Goal: Task Accomplishment & Management: Complete application form

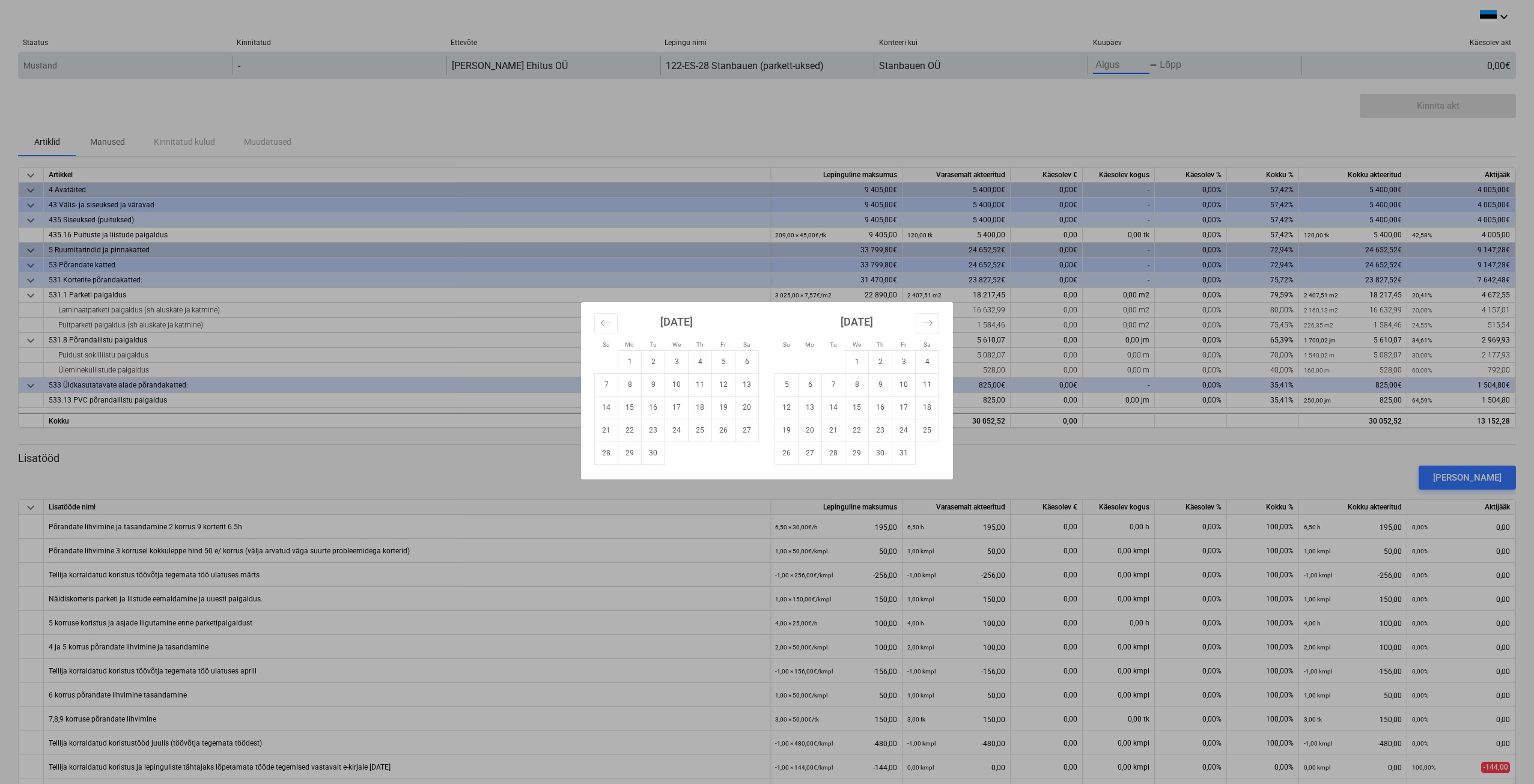
click at [1112, 72] on body "keyboard_arrow_down Staatus Kinnitatud Ettevõte Lepingu nimi Konteeri kui Kuupä…" at bounding box center [767, 392] width 1534 height 784
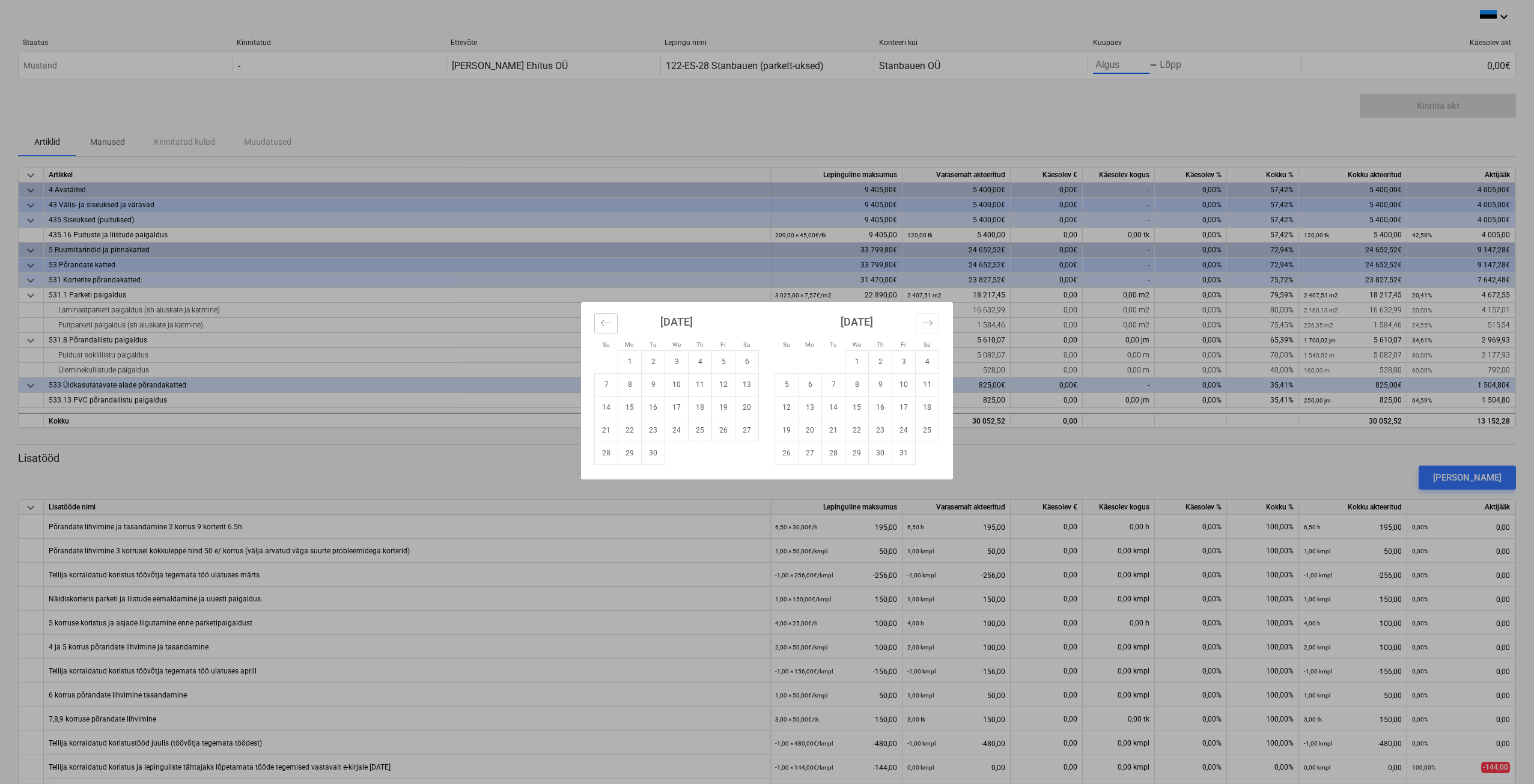
click at [609, 323] on icon "Move backward to switch to the previous month." at bounding box center [606, 323] width 12 height 12
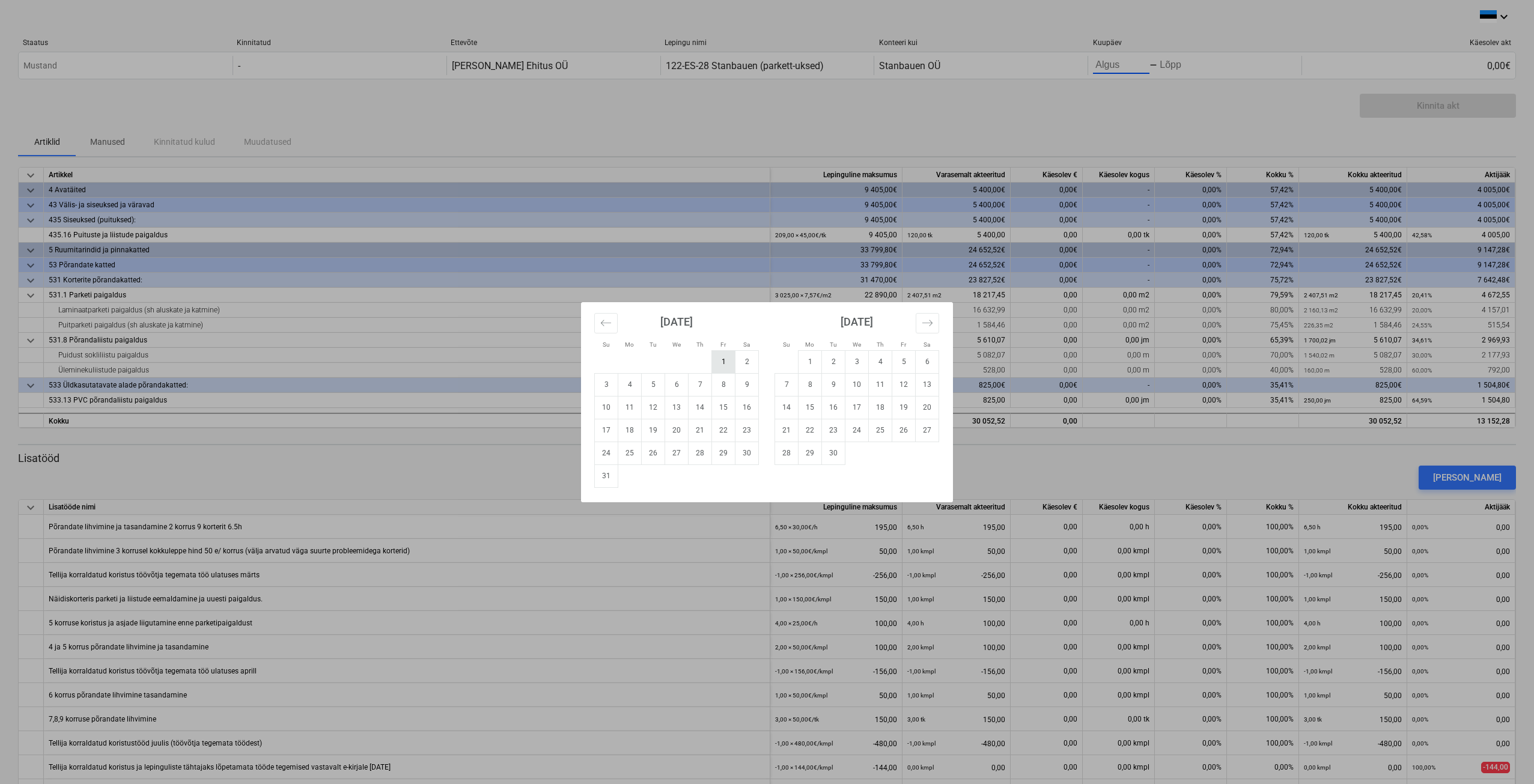
click at [725, 363] on td "1" at bounding box center [724, 362] width 24 height 23
type input "[DATE]"
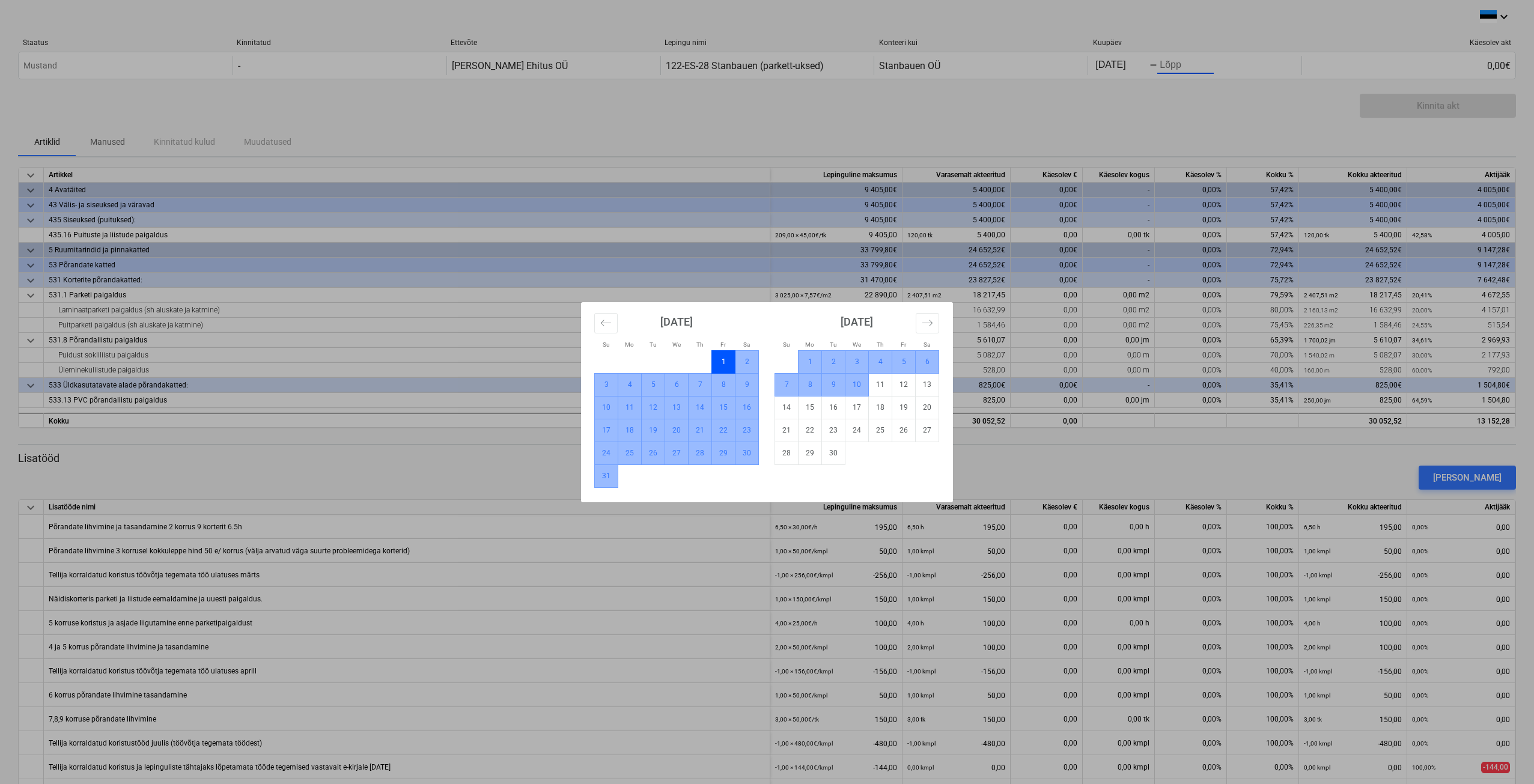
click at [852, 384] on td "10" at bounding box center [857, 384] width 24 height 23
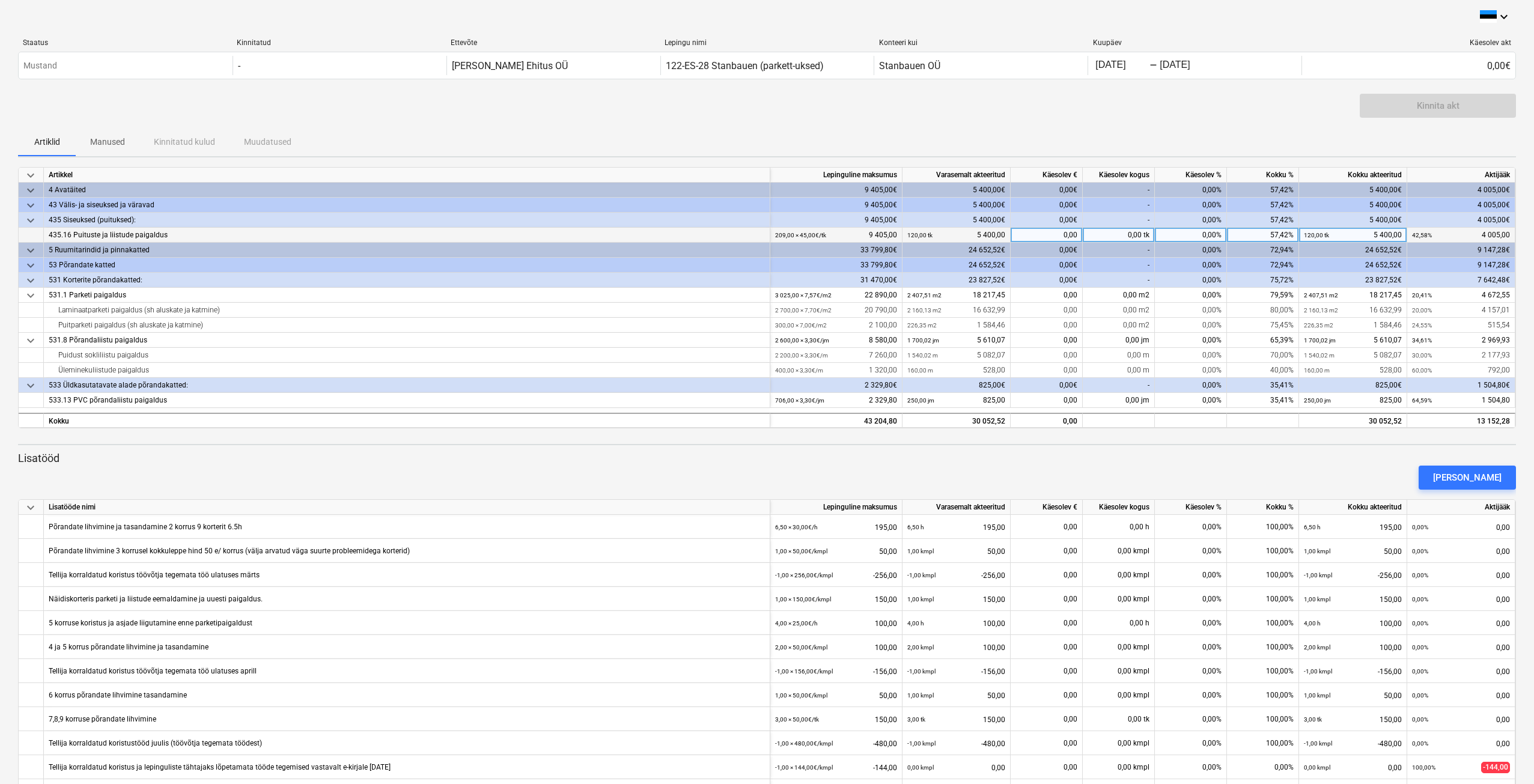
click at [1207, 234] on div "0,00%" at bounding box center [1191, 235] width 72 height 15
type input "12"
click at [1205, 234] on div "12,00%" at bounding box center [1191, 235] width 72 height 15
type input "32"
click at [1200, 233] on div "32,00%" at bounding box center [1191, 235] width 72 height 15
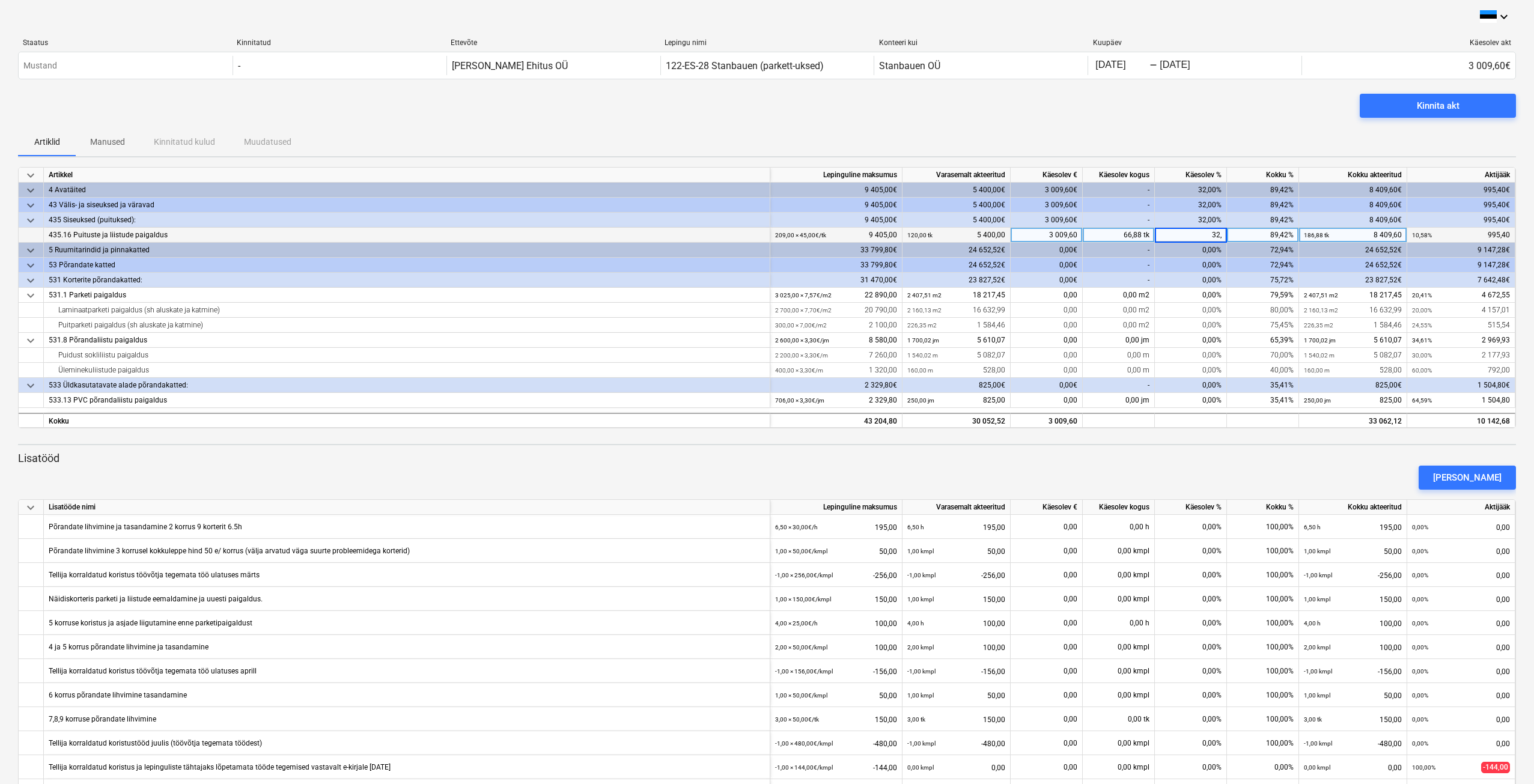
type input "32,3"
click at [1212, 230] on div "32,30%" at bounding box center [1191, 235] width 72 height 15
type input "33"
click at [1212, 230] on div "33,00%" at bounding box center [1191, 235] width 72 height 15
type input "32,6"
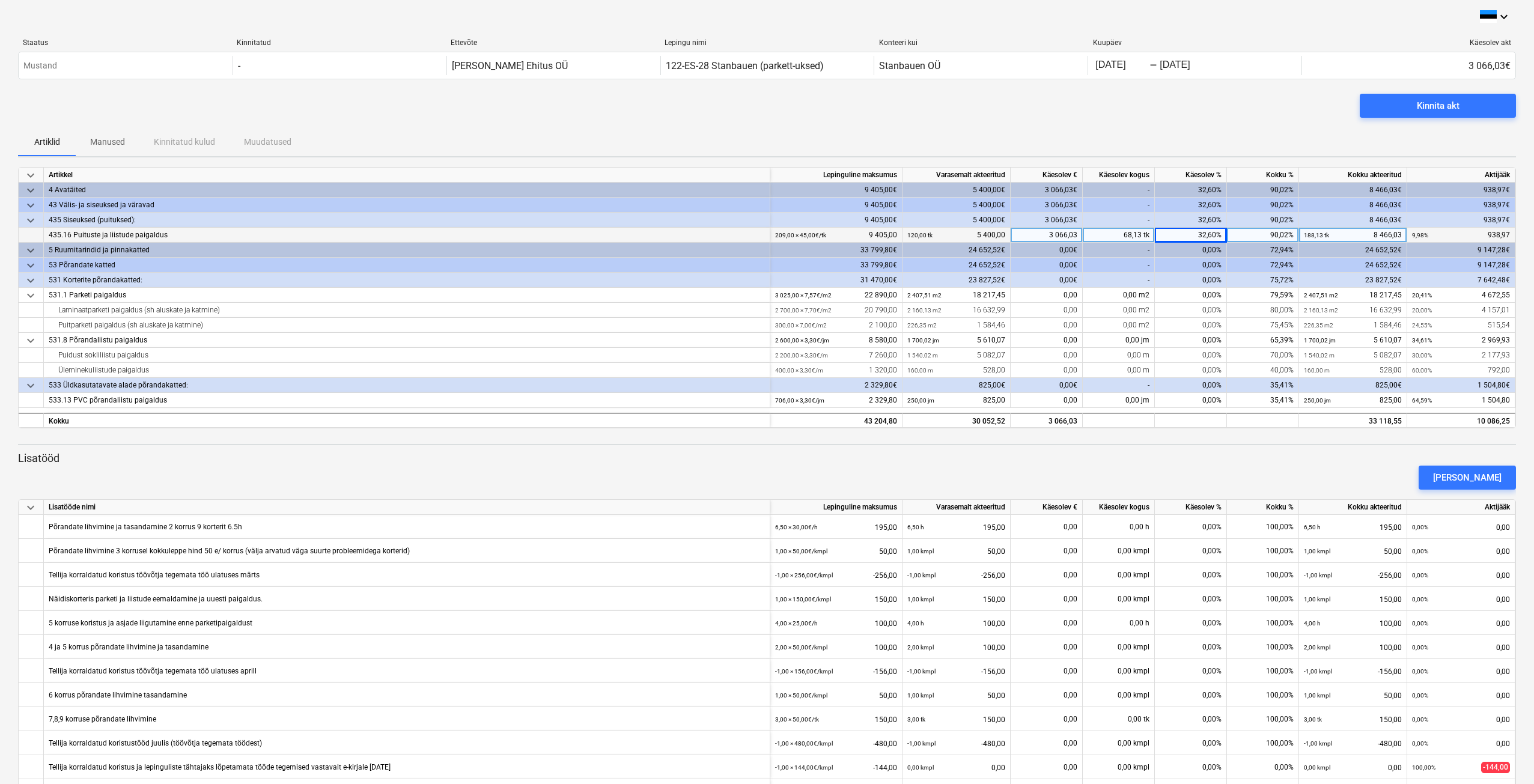
click at [1217, 235] on div "32,60%" at bounding box center [1191, 235] width 72 height 15
type input "32,56"
click at [1216, 293] on div "0,00%" at bounding box center [1191, 295] width 72 height 15
type input "10,41"
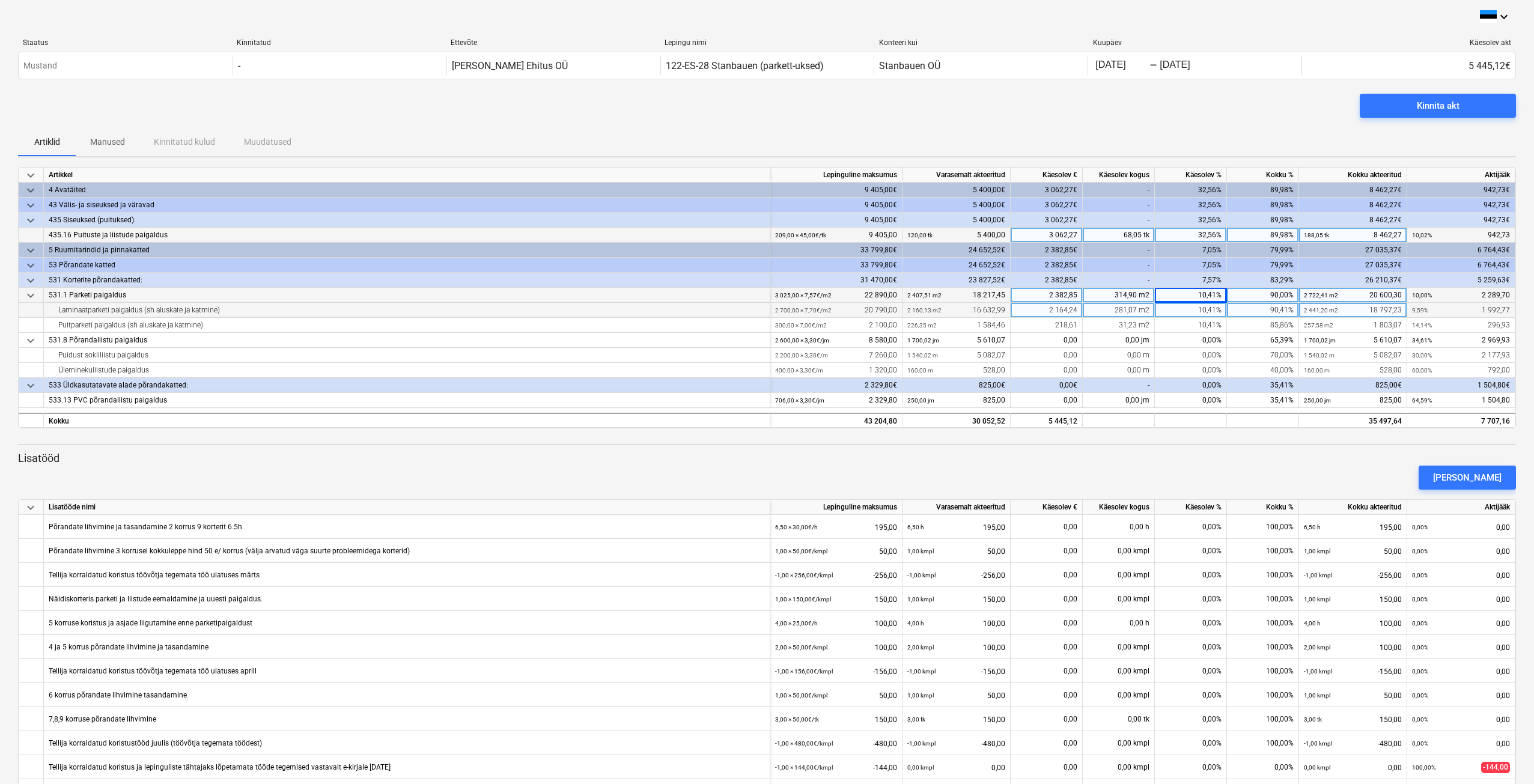
click at [1205, 310] on div "10,41%" at bounding box center [1191, 310] width 72 height 15
type input "10"
click at [1211, 324] on div "10,41%" at bounding box center [1191, 325] width 72 height 15
type input "14,55"
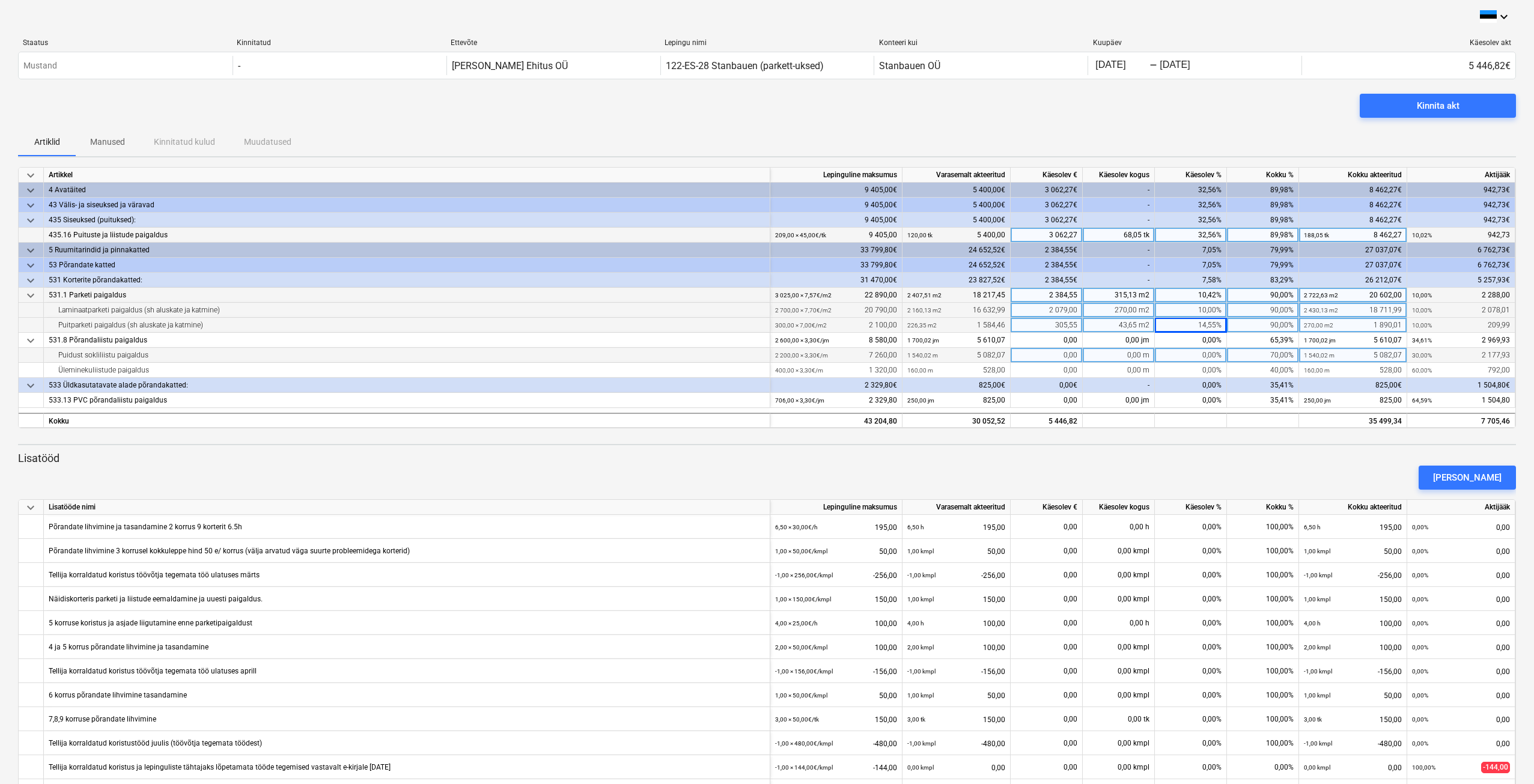
click at [1203, 355] on div "0,00%" at bounding box center [1191, 355] width 72 height 15
type input "20"
click at [1198, 370] on div "0,00%" at bounding box center [1191, 370] width 72 height 15
type input "50"
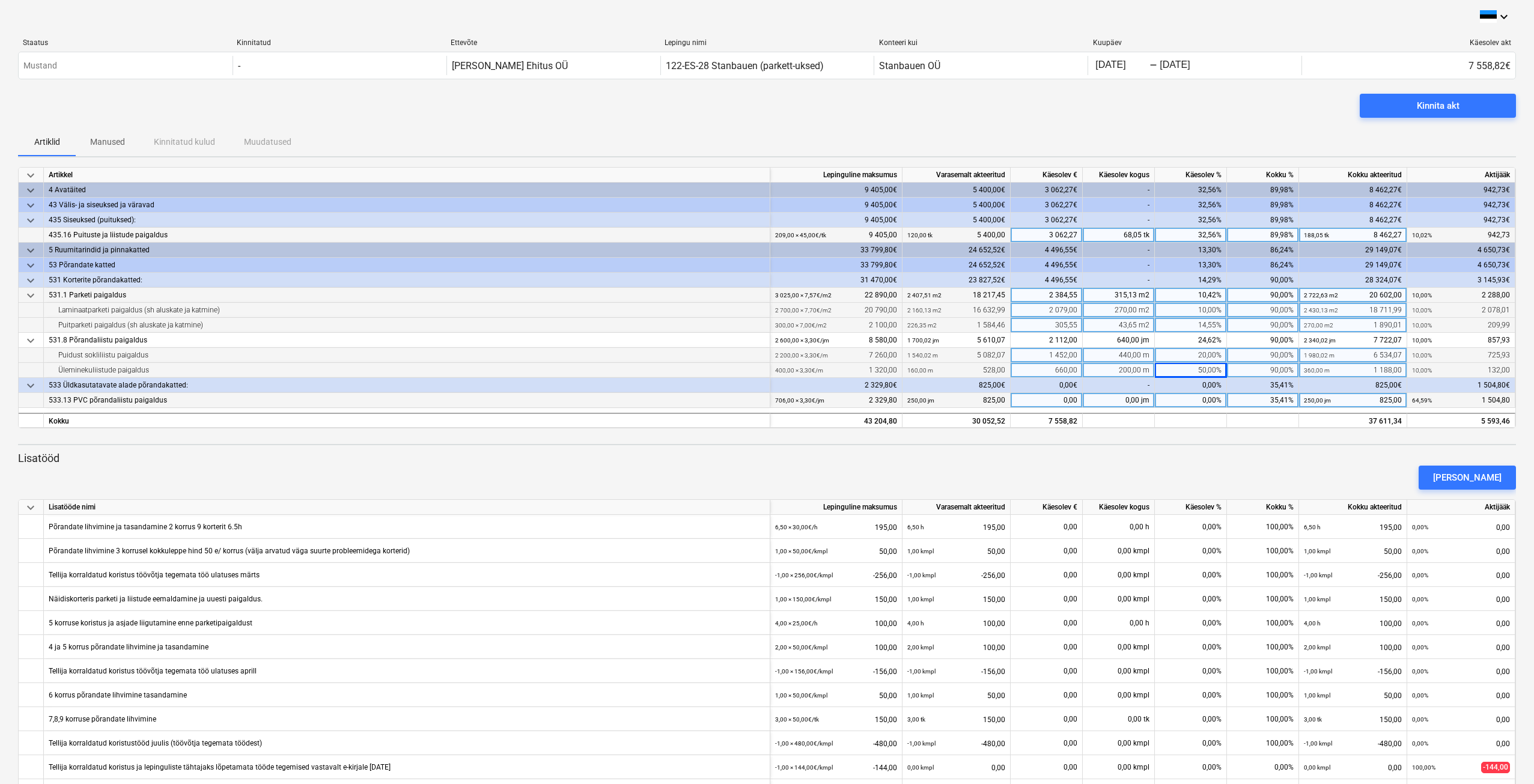
click at [1199, 398] on div "0,00%" at bounding box center [1191, 400] width 72 height 15
type input "15"
click at [1210, 401] on div "15,00%" at bounding box center [1191, 400] width 72 height 15
type input "20"
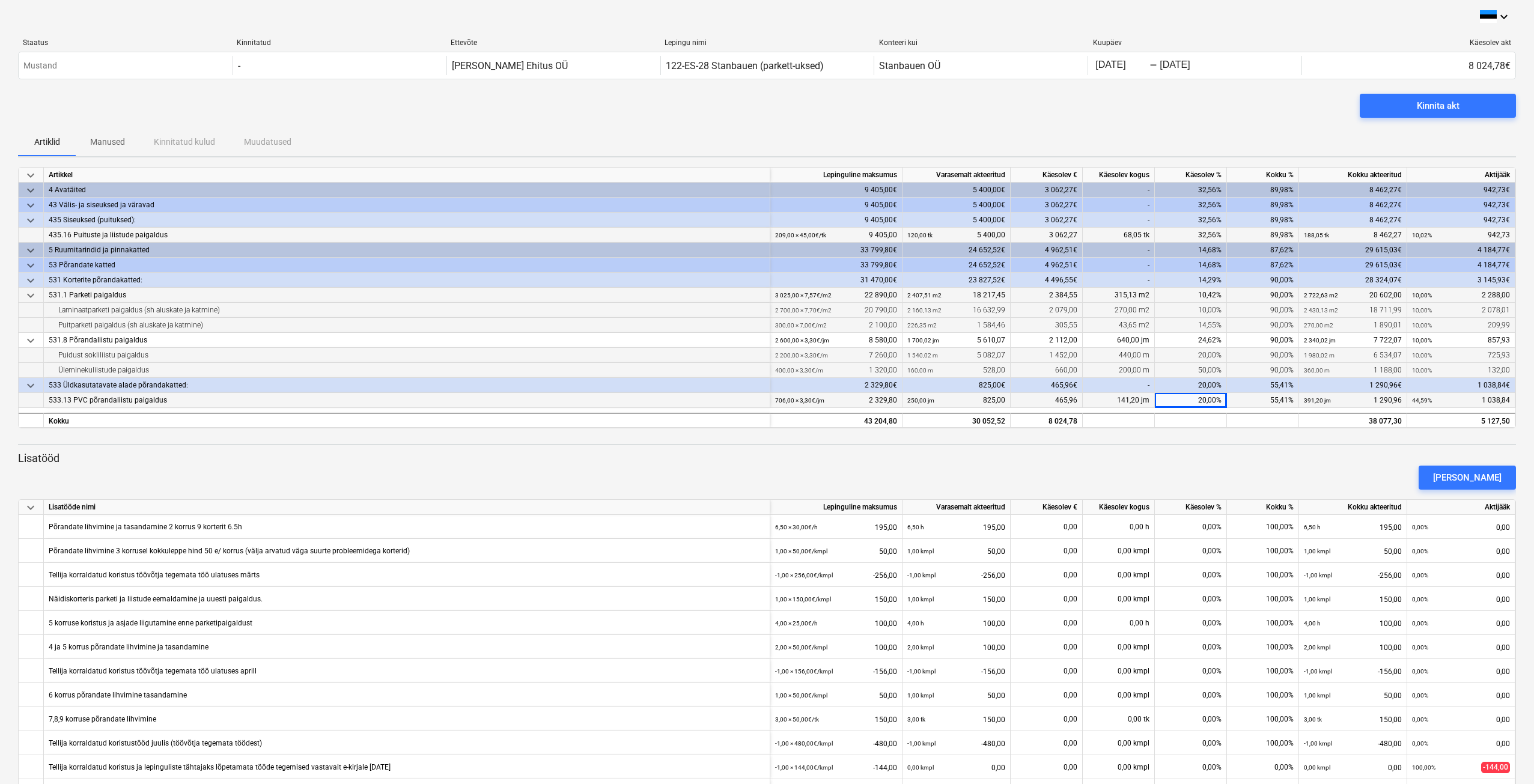
click at [1285, 450] on div "keyboard_arrow_down Artikkel Lepinguline [PERSON_NAME] akteeritud Käesolev € Kä…" at bounding box center [767, 511] width 1498 height 689
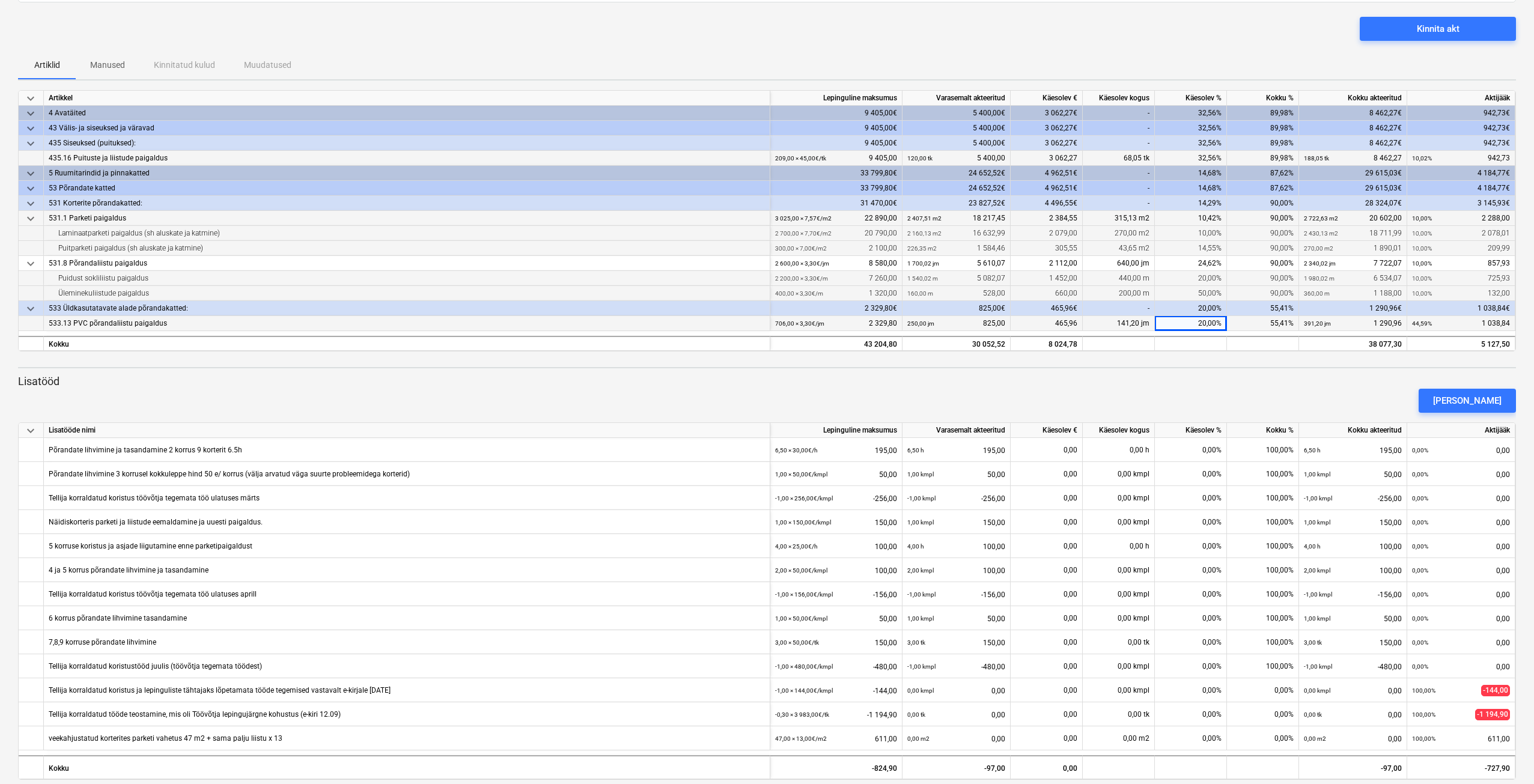
scroll to position [92, 0]
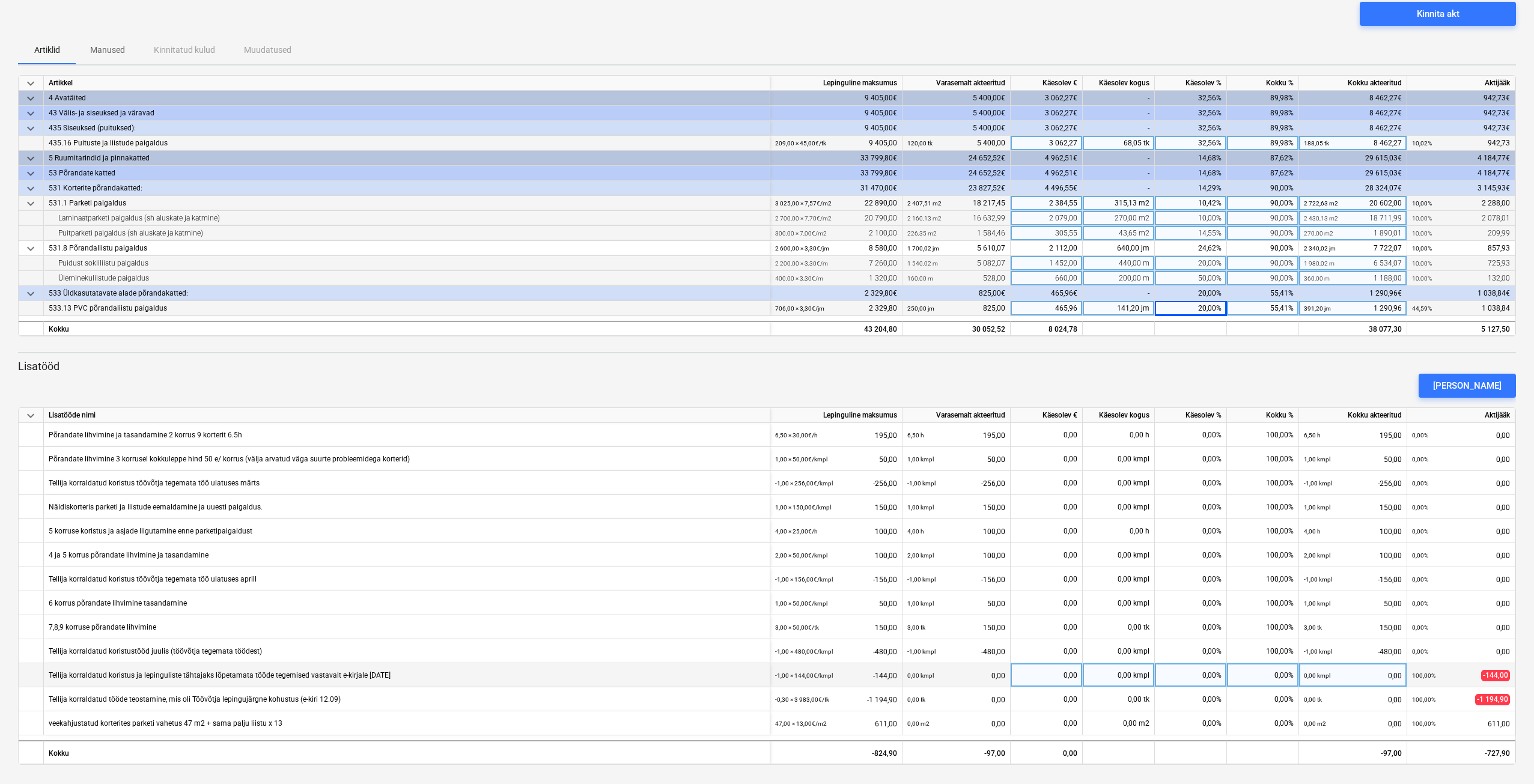
click at [1207, 674] on div "0,00%" at bounding box center [1191, 675] width 72 height 24
type input "100"
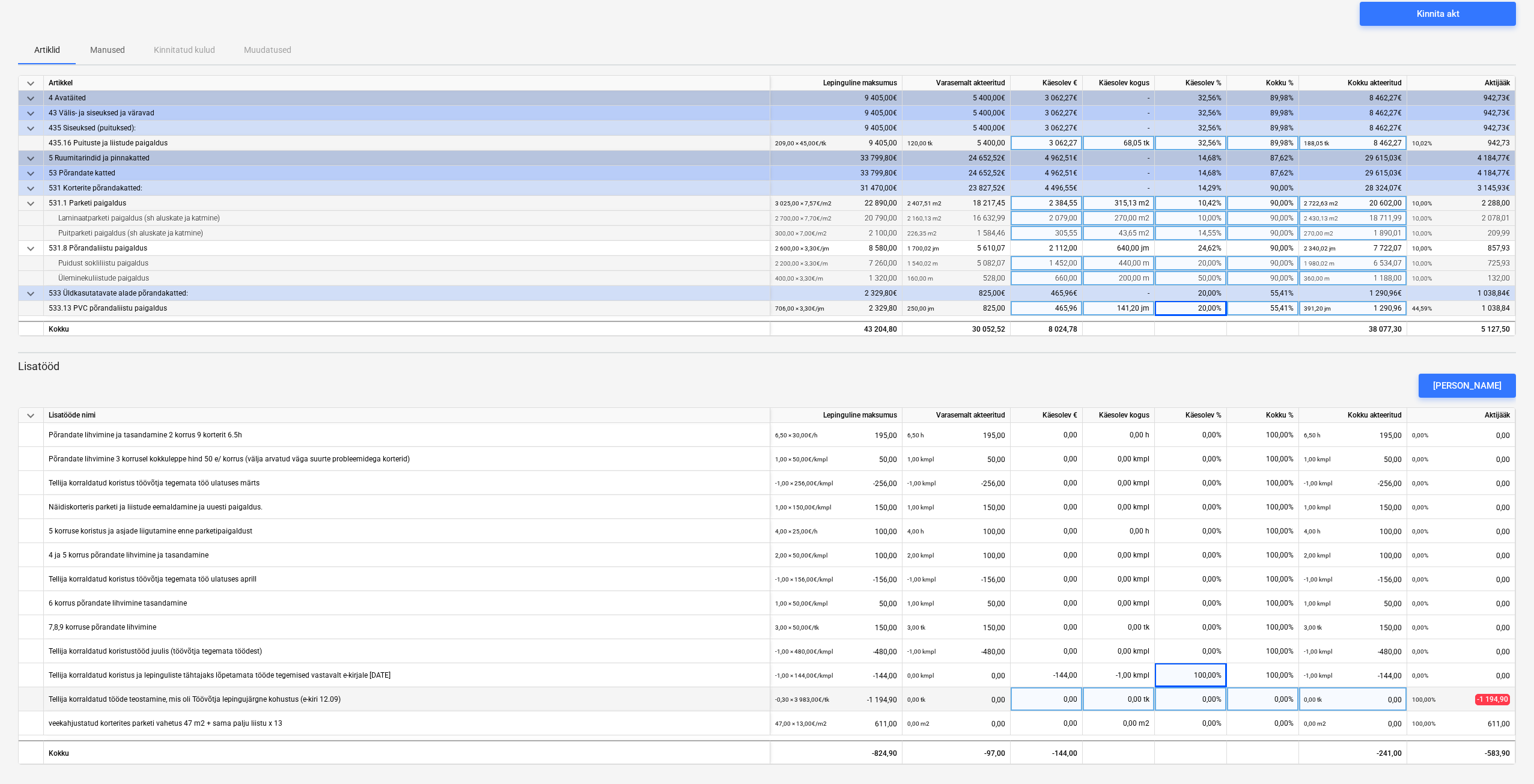
click at [1202, 700] on div "0,00%" at bounding box center [1191, 699] width 72 height 24
type input "100"
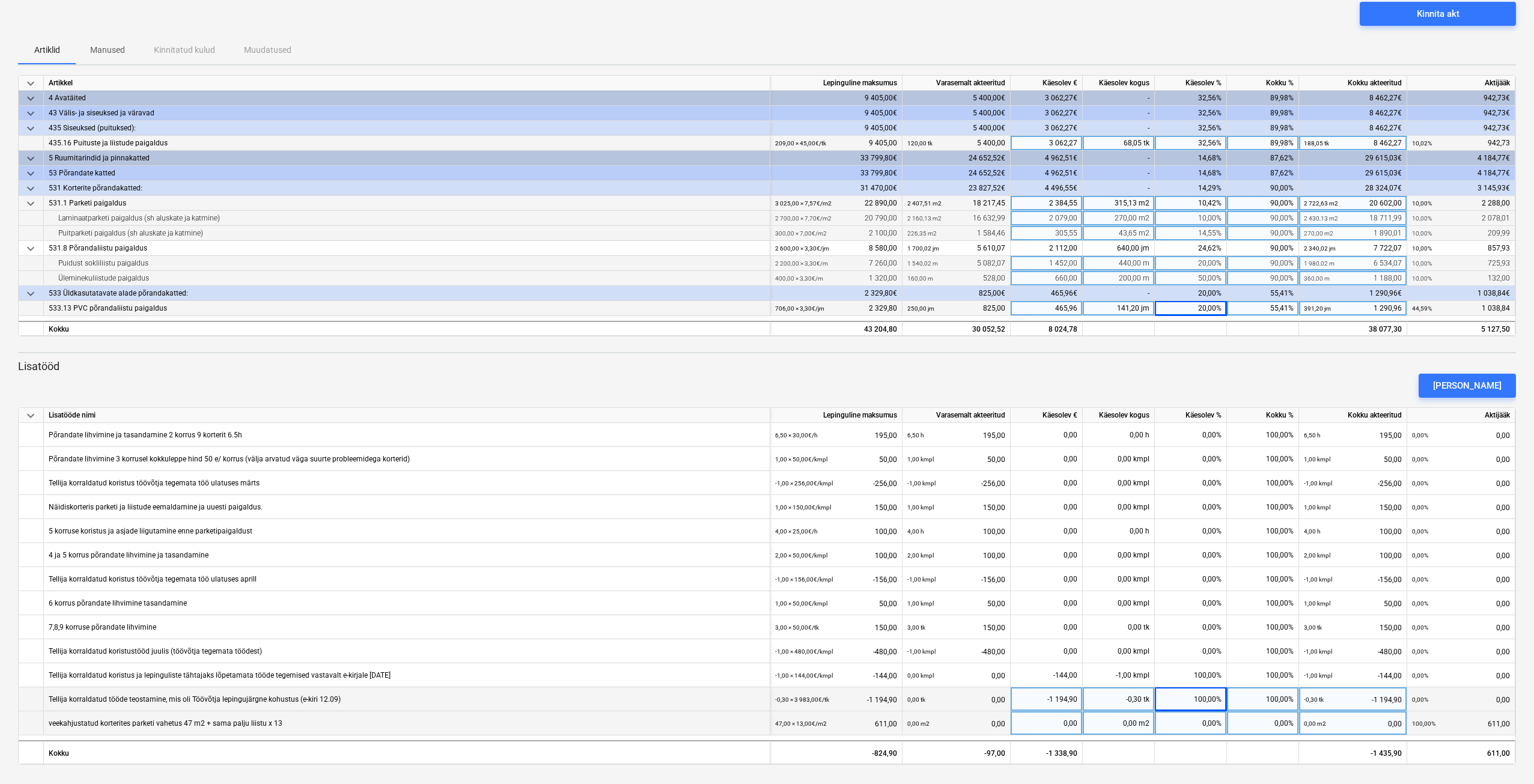
click at [1255, 725] on div "0,00%" at bounding box center [1263, 723] width 72 height 24
type input "100"
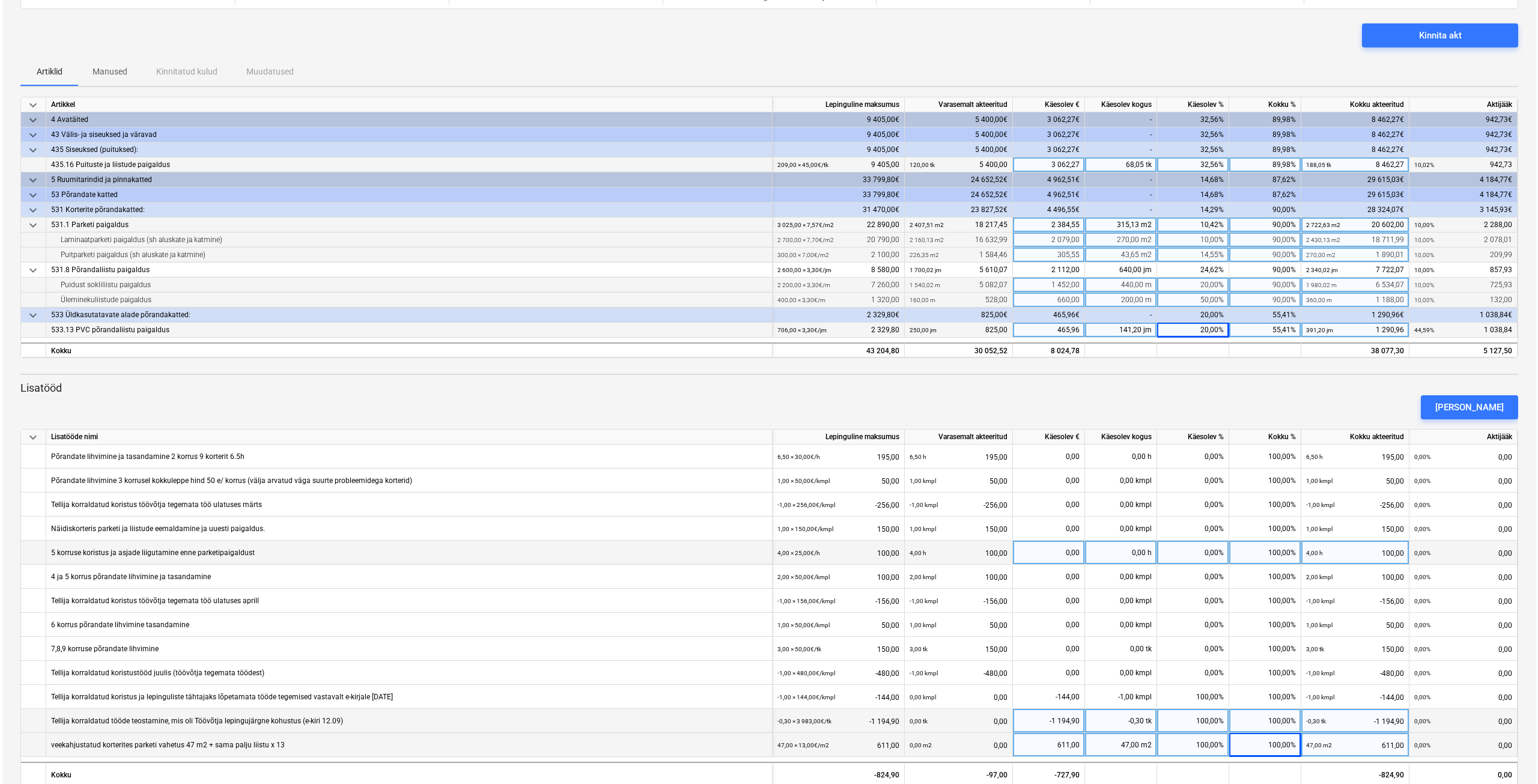
scroll to position [0, 0]
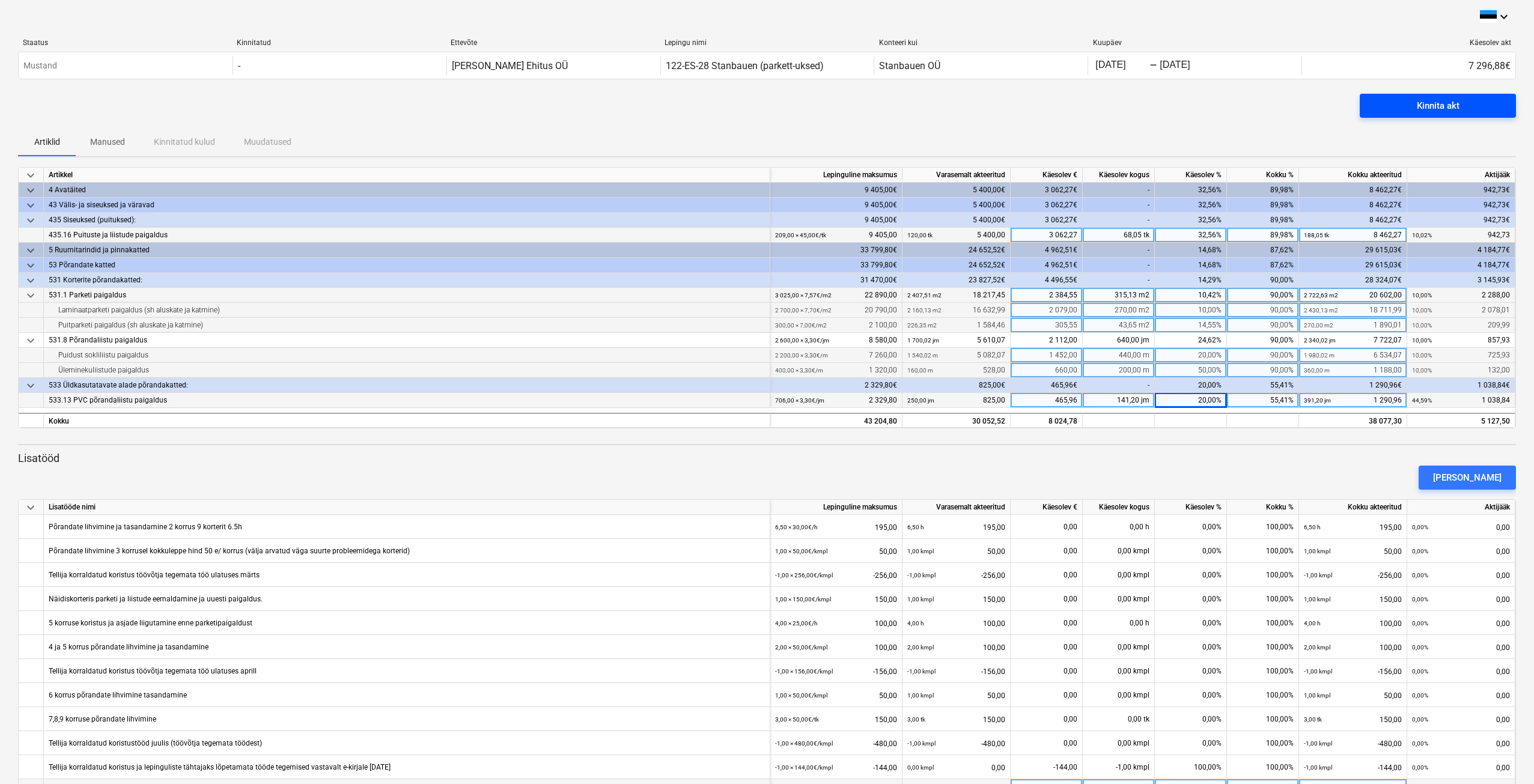
click at [1417, 113] on div "Kinnita akt" at bounding box center [1438, 106] width 42 height 16
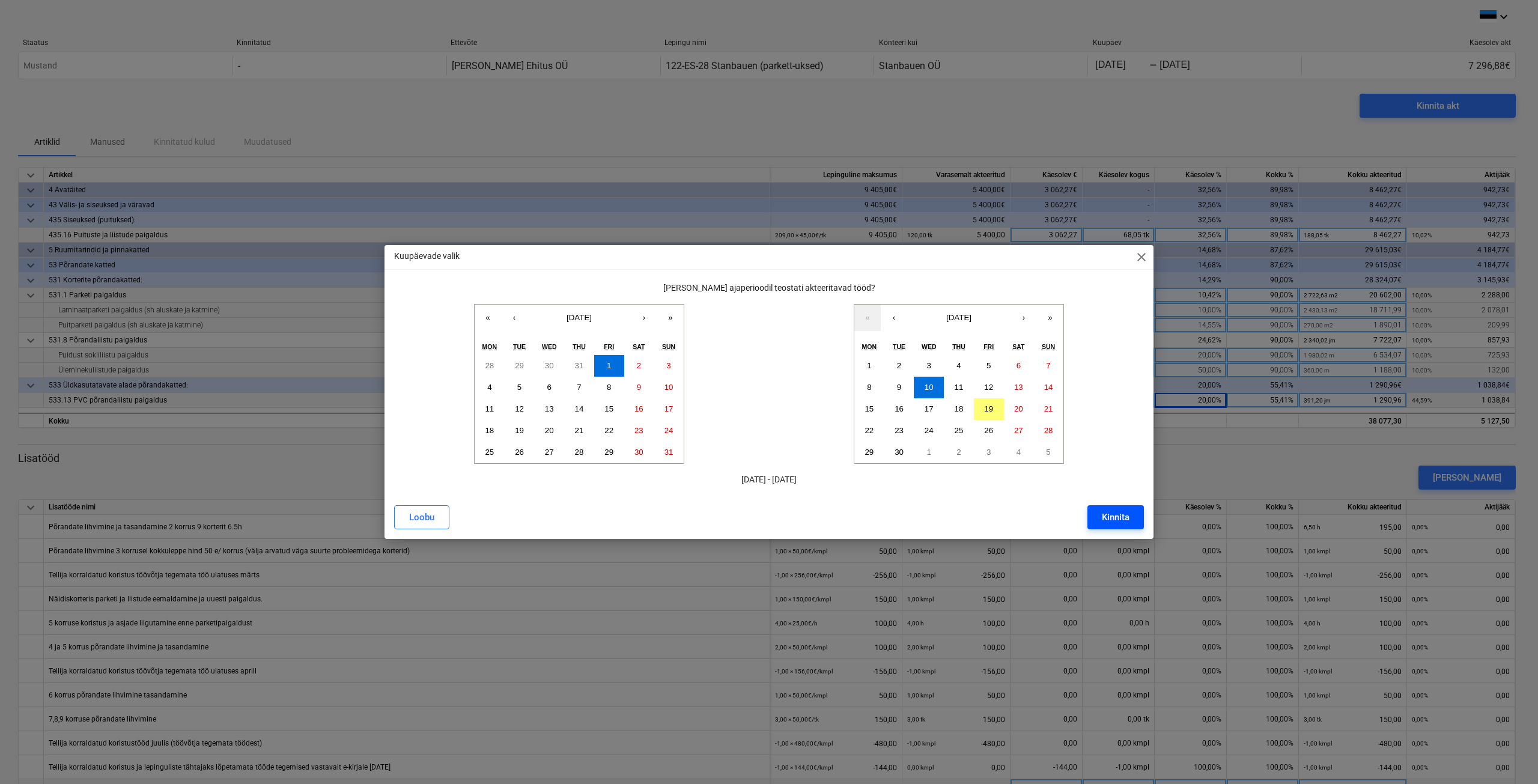
click at [1105, 514] on div "Kinnita" at bounding box center [1116, 517] width 28 height 16
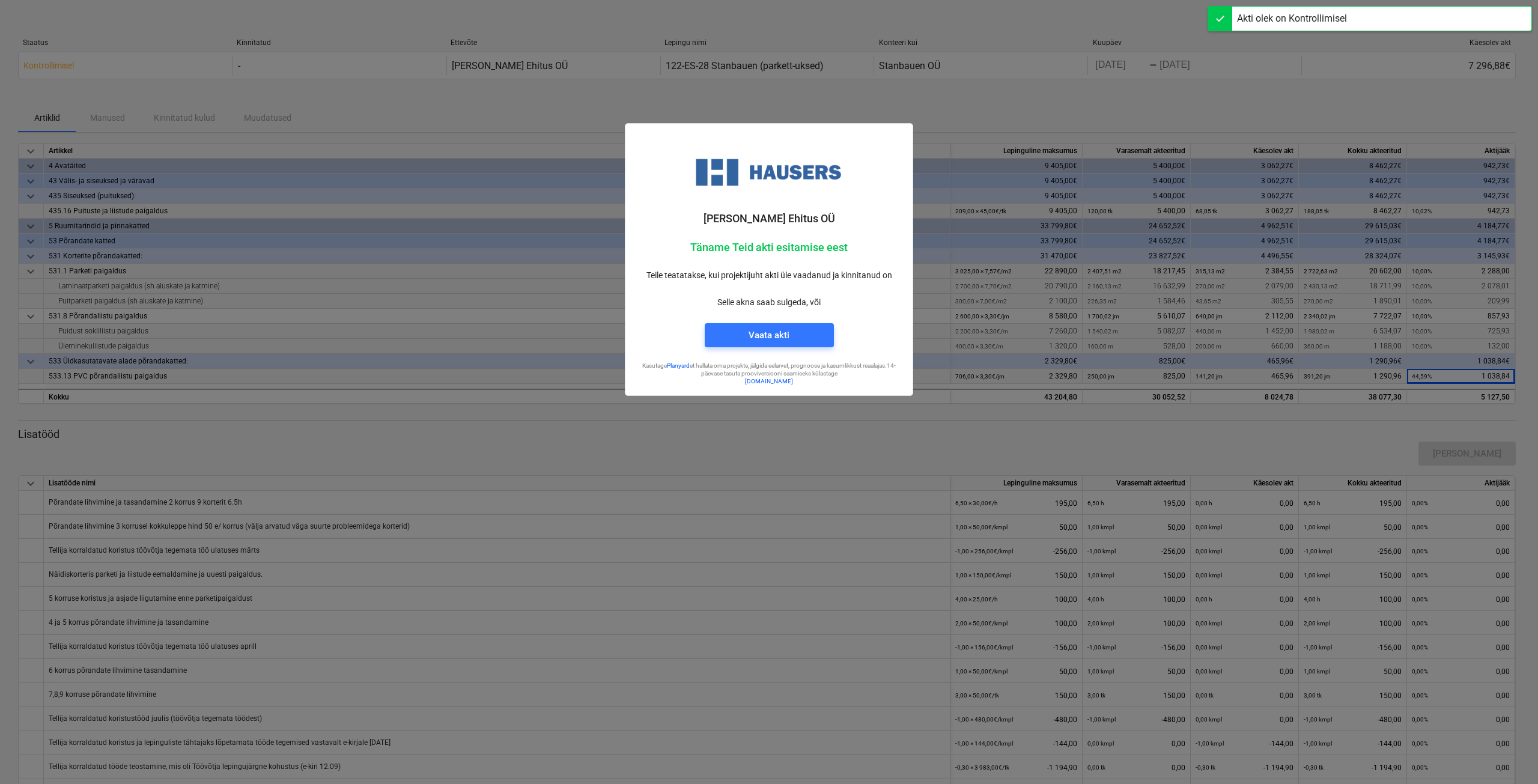
click at [992, 95] on div at bounding box center [769, 392] width 1538 height 784
click at [999, 99] on div at bounding box center [769, 392] width 1538 height 784
click at [975, 109] on div at bounding box center [769, 392] width 1538 height 784
click at [486, 114] on div at bounding box center [769, 392] width 1538 height 784
